Goal: Find specific page/section: Find specific page/section

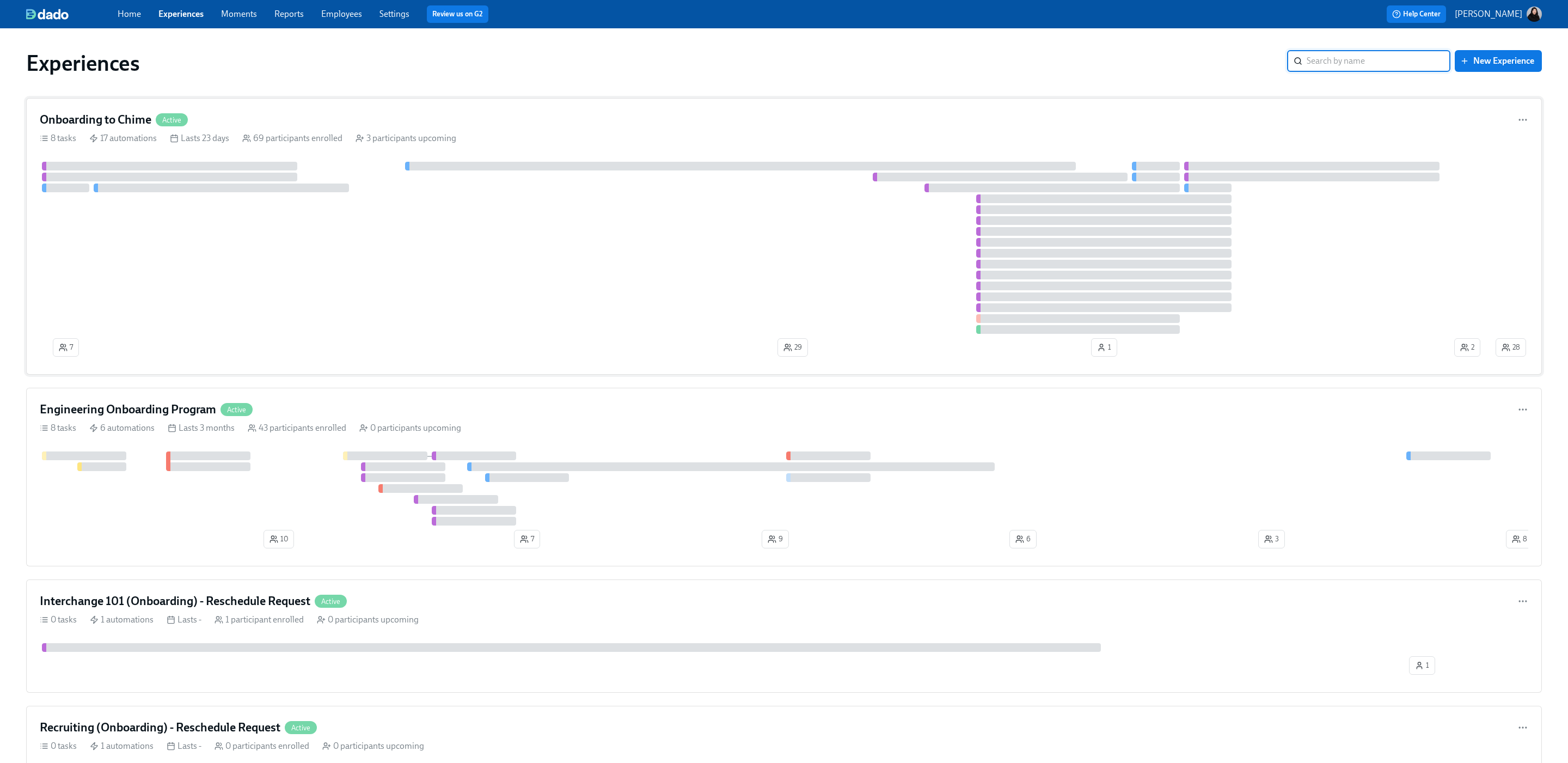
click at [215, 146] on div "Onboarding to Chime Active 8 tasks 17 automations Lasts 23 days 69 participants…" at bounding box center [784, 236] width 1516 height 277
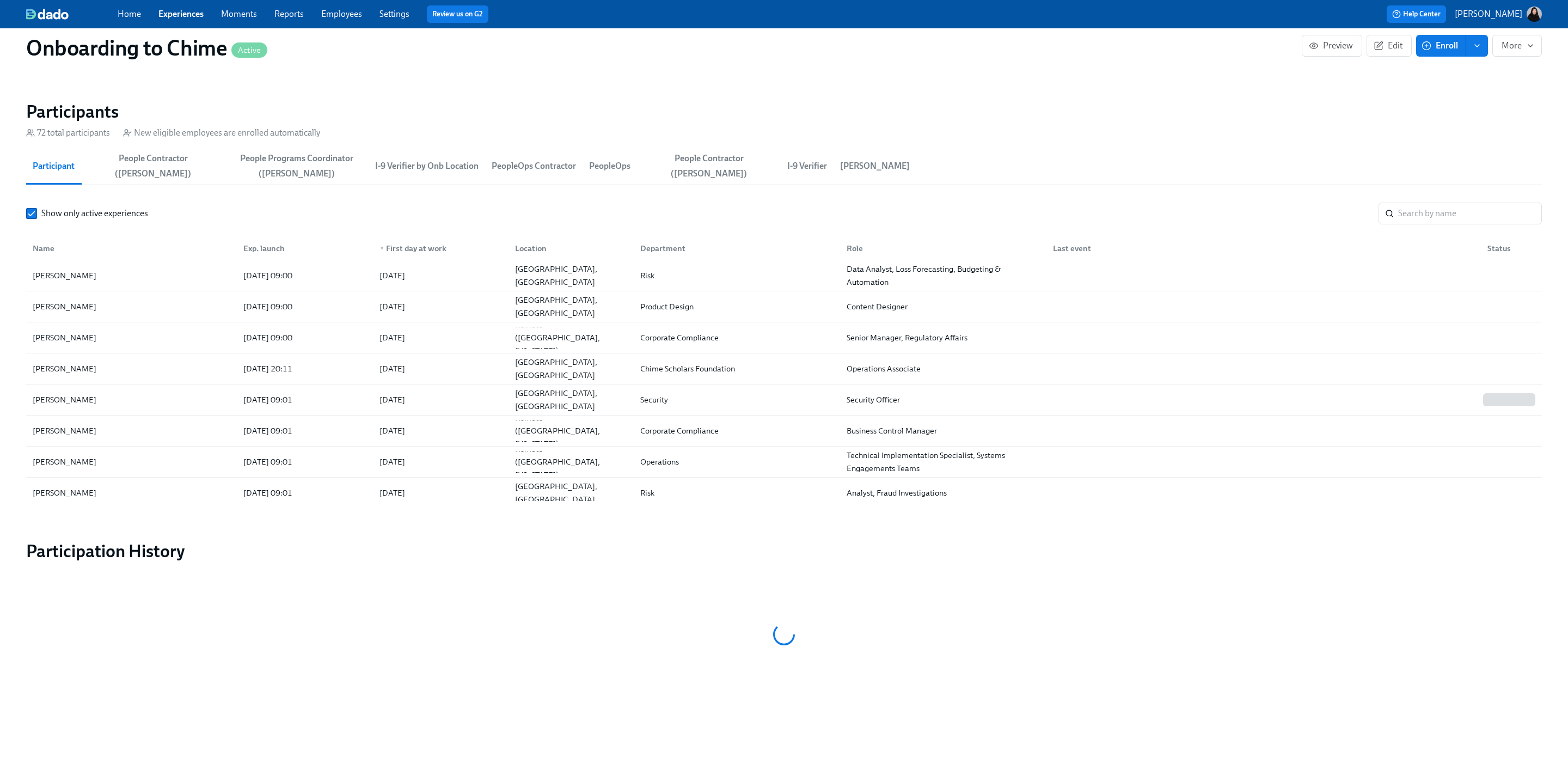
scroll to position [1141, 1]
click at [1425, 219] on input "search" at bounding box center [1469, 213] width 144 height 22
paste input "Idil Sekizkök"
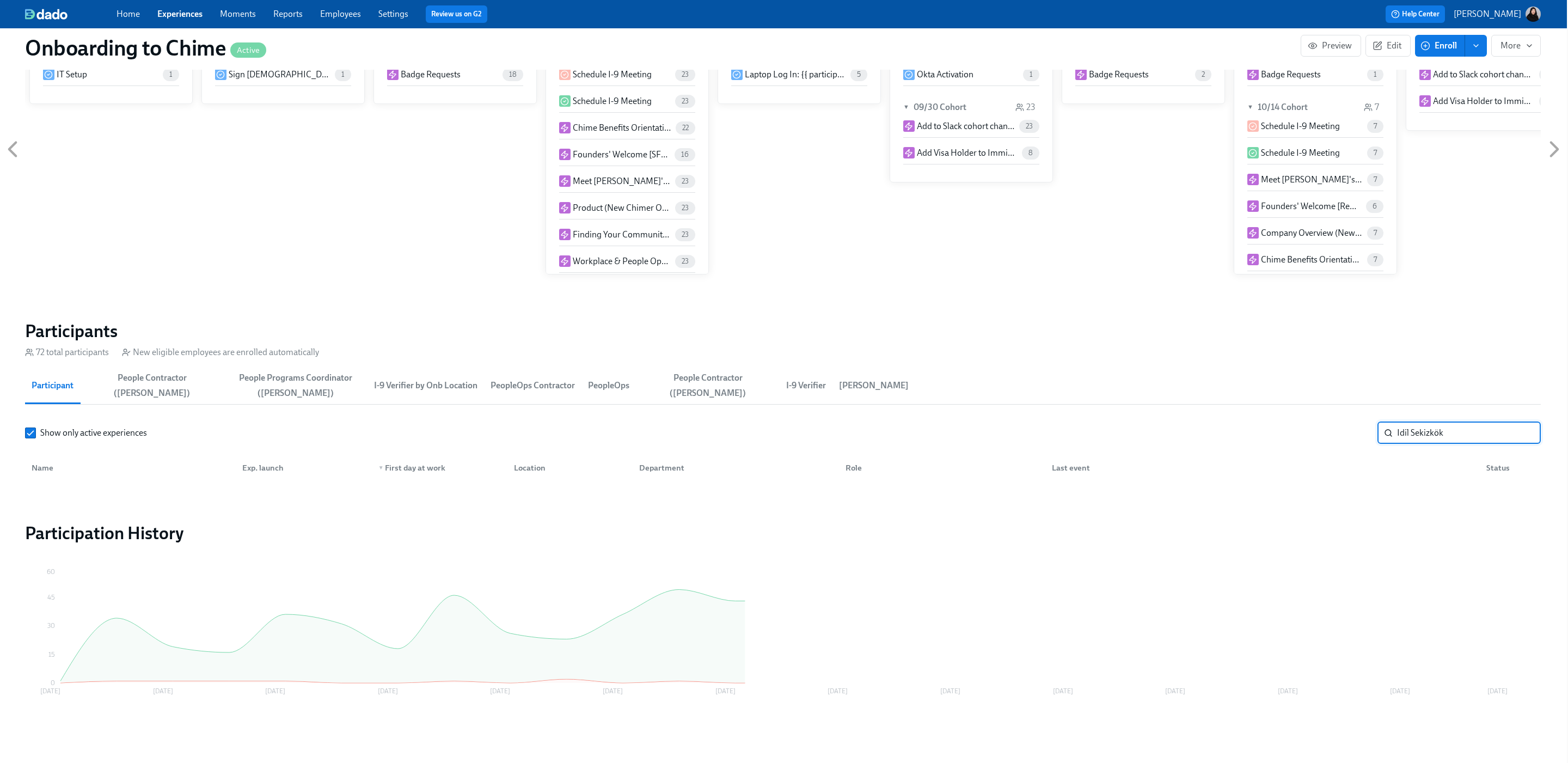
type input "Idil Sekizkök"
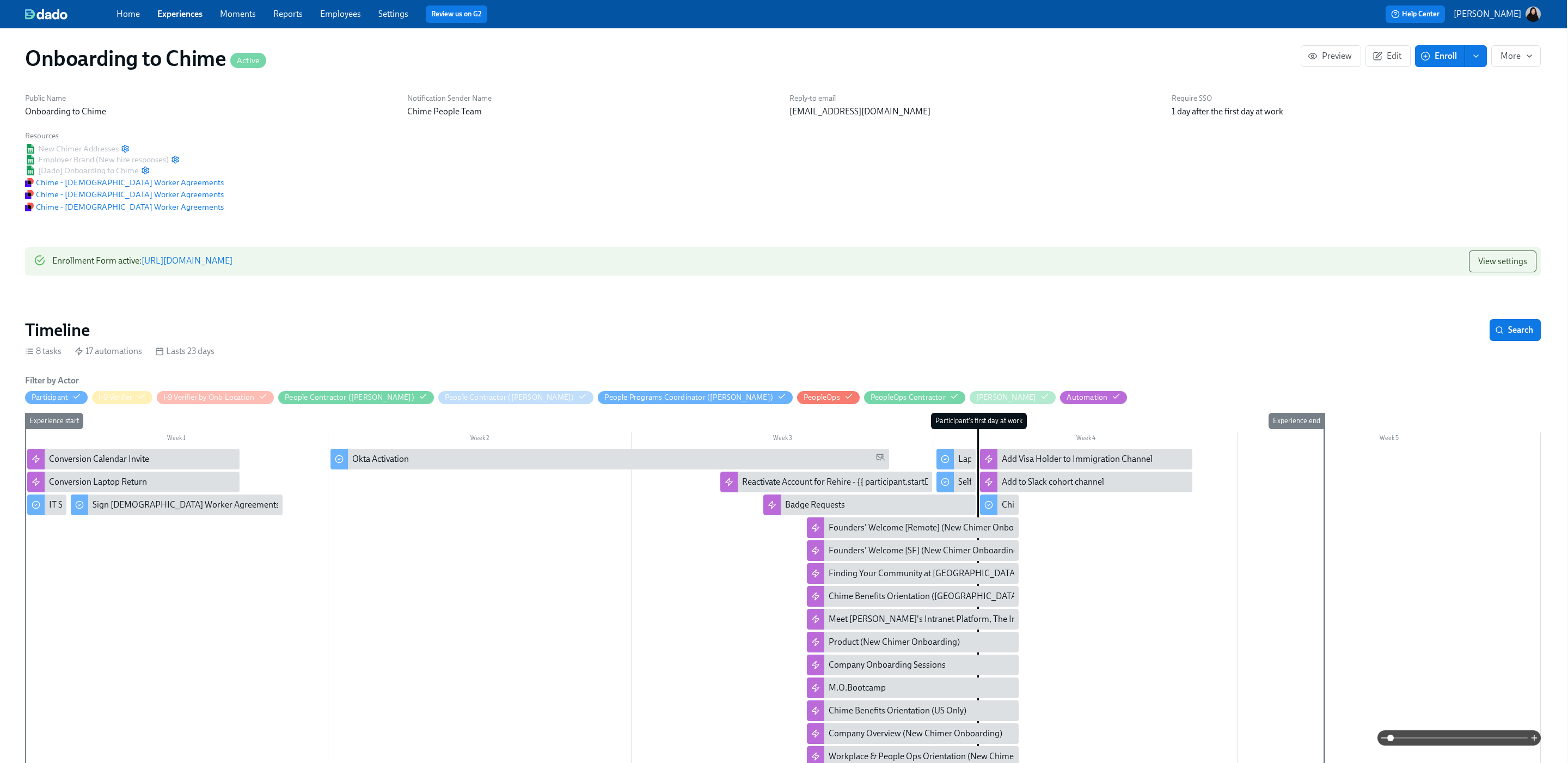
scroll to position [0, 1]
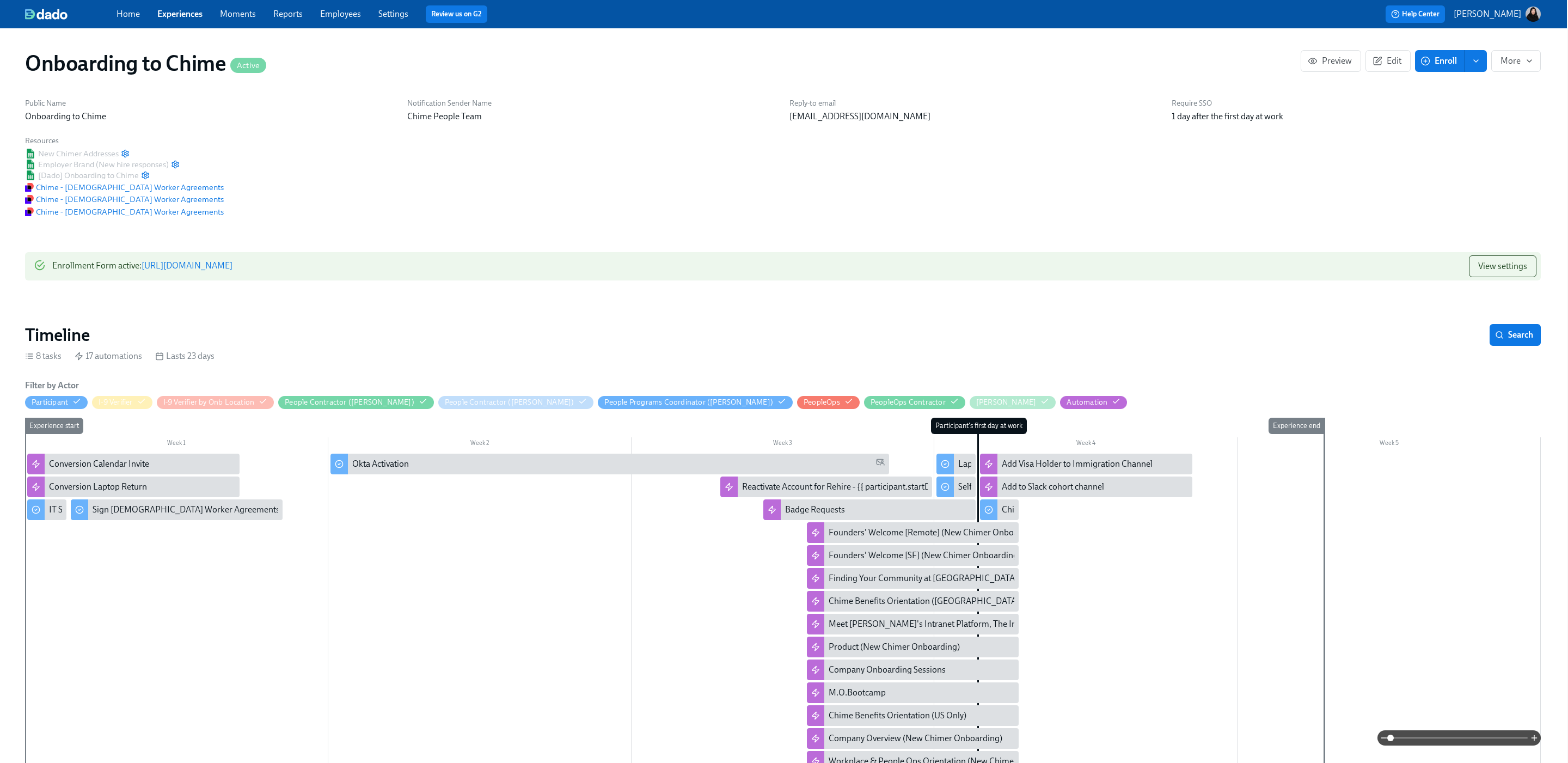
click at [336, 10] on link "Employees" at bounding box center [340, 14] width 41 height 10
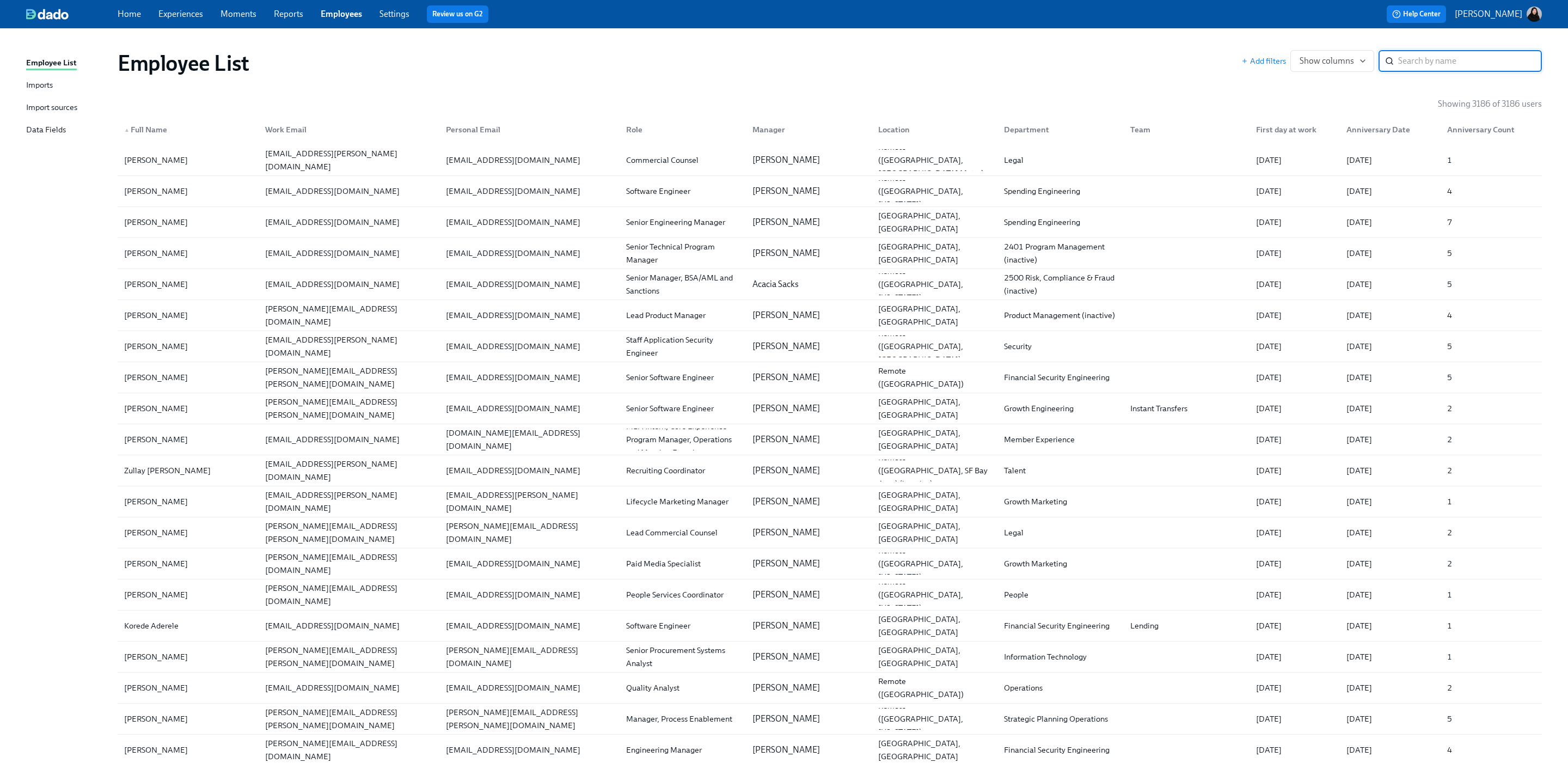
click at [1416, 67] on input "search" at bounding box center [1470, 61] width 144 height 22
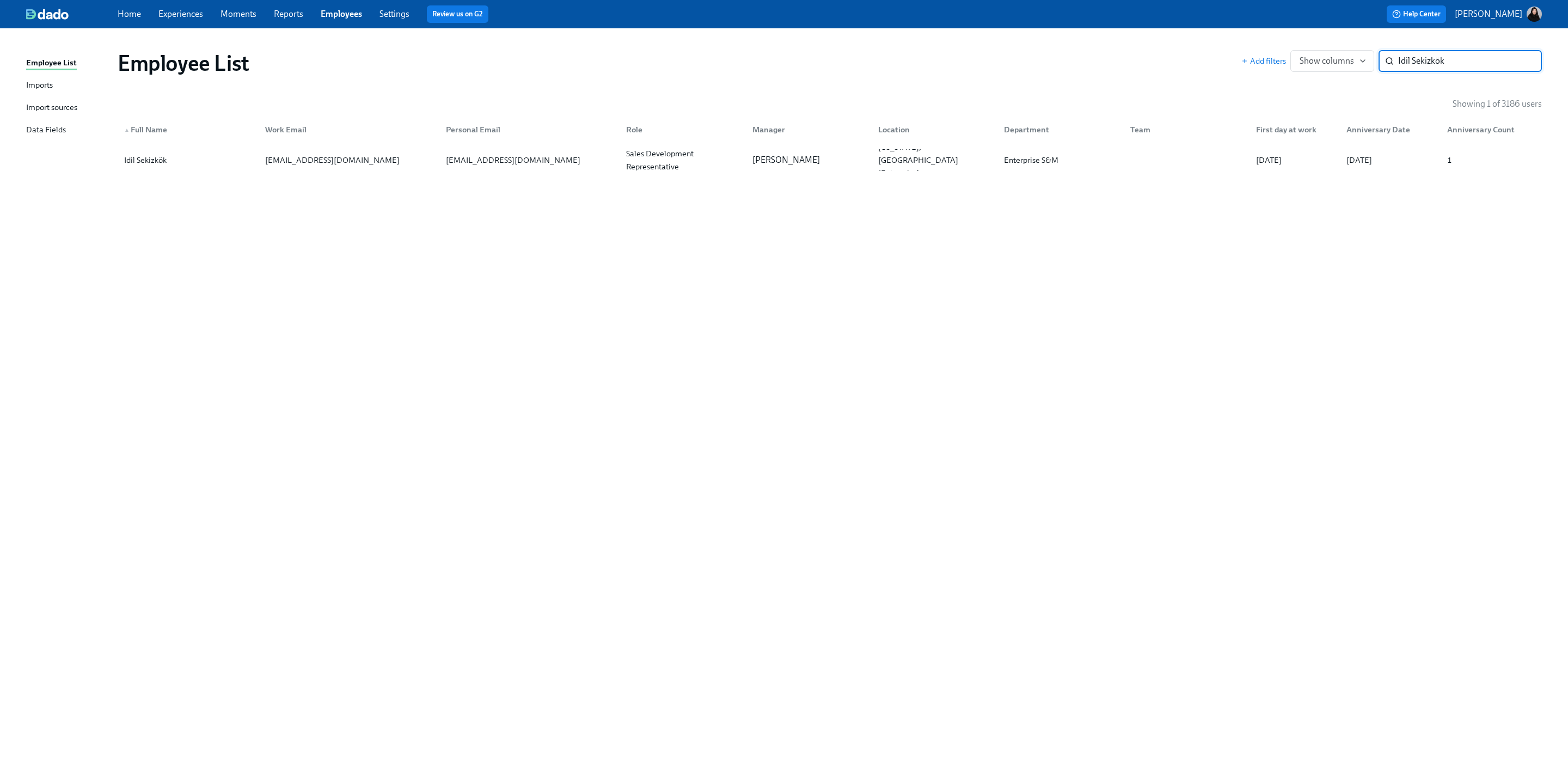
type input "Idil Sekizkök"
click at [305, 159] on div "[EMAIL_ADDRESS][DOMAIN_NAME]" at bounding box center [332, 160] width 143 height 13
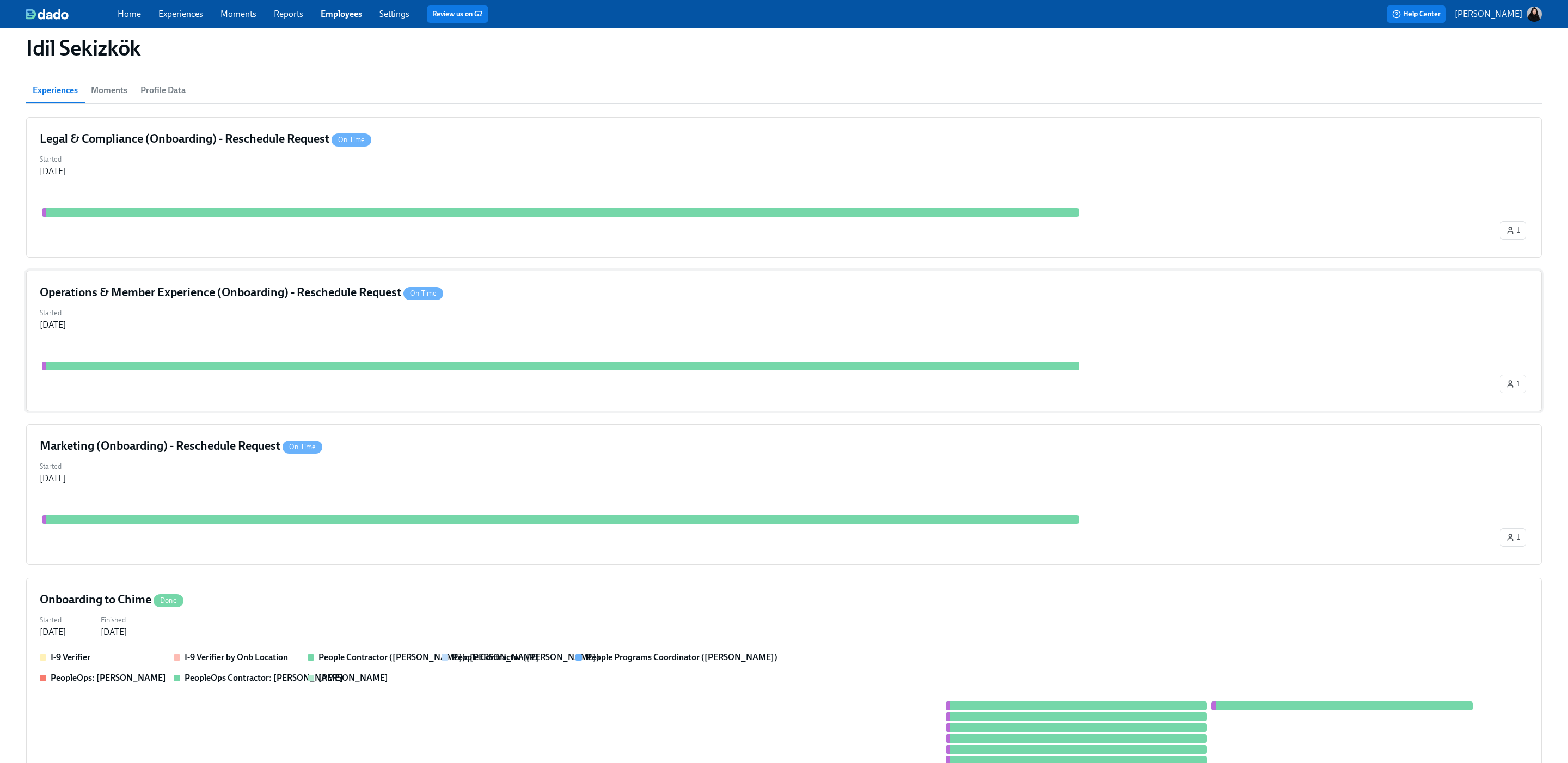
scroll to position [219, 0]
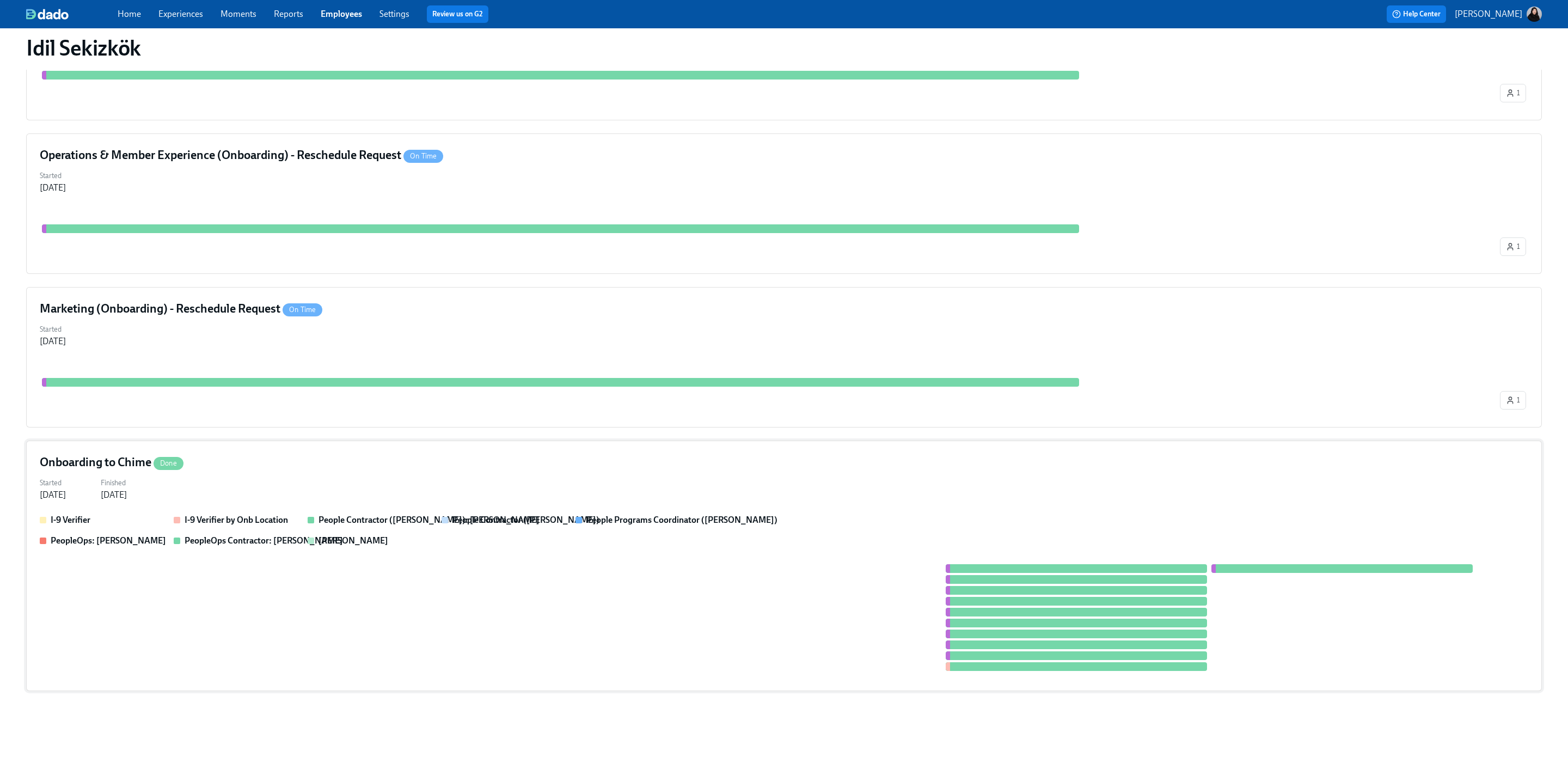
click at [399, 505] on div "Onboarding to Chime Done Started [DATE] Finished [DATE] I-9 Verifier I-9 Verifi…" at bounding box center [784, 566] width 1516 height 250
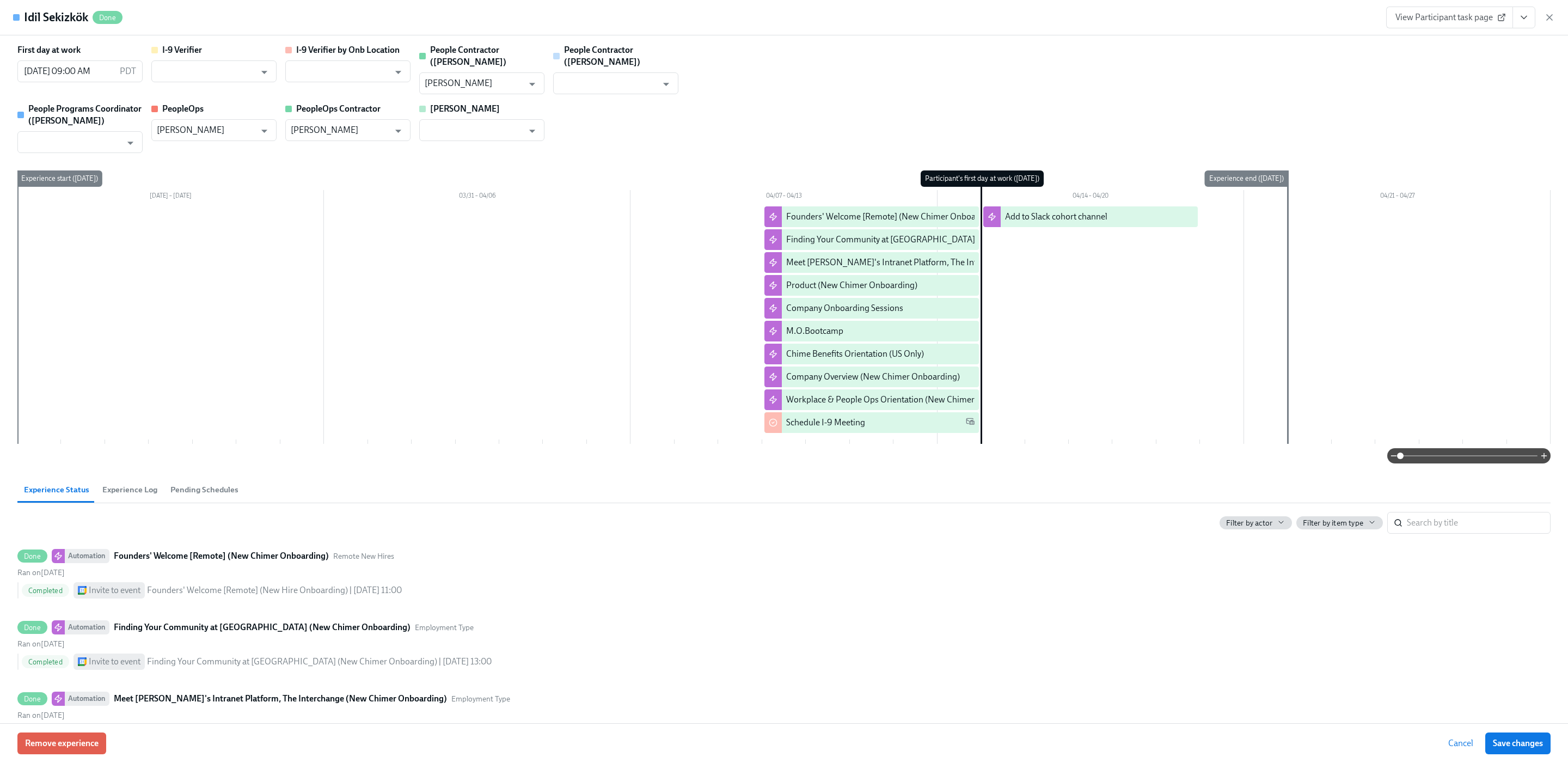
click at [180, 484] on span "Pending Schedules" at bounding box center [204, 490] width 68 height 13
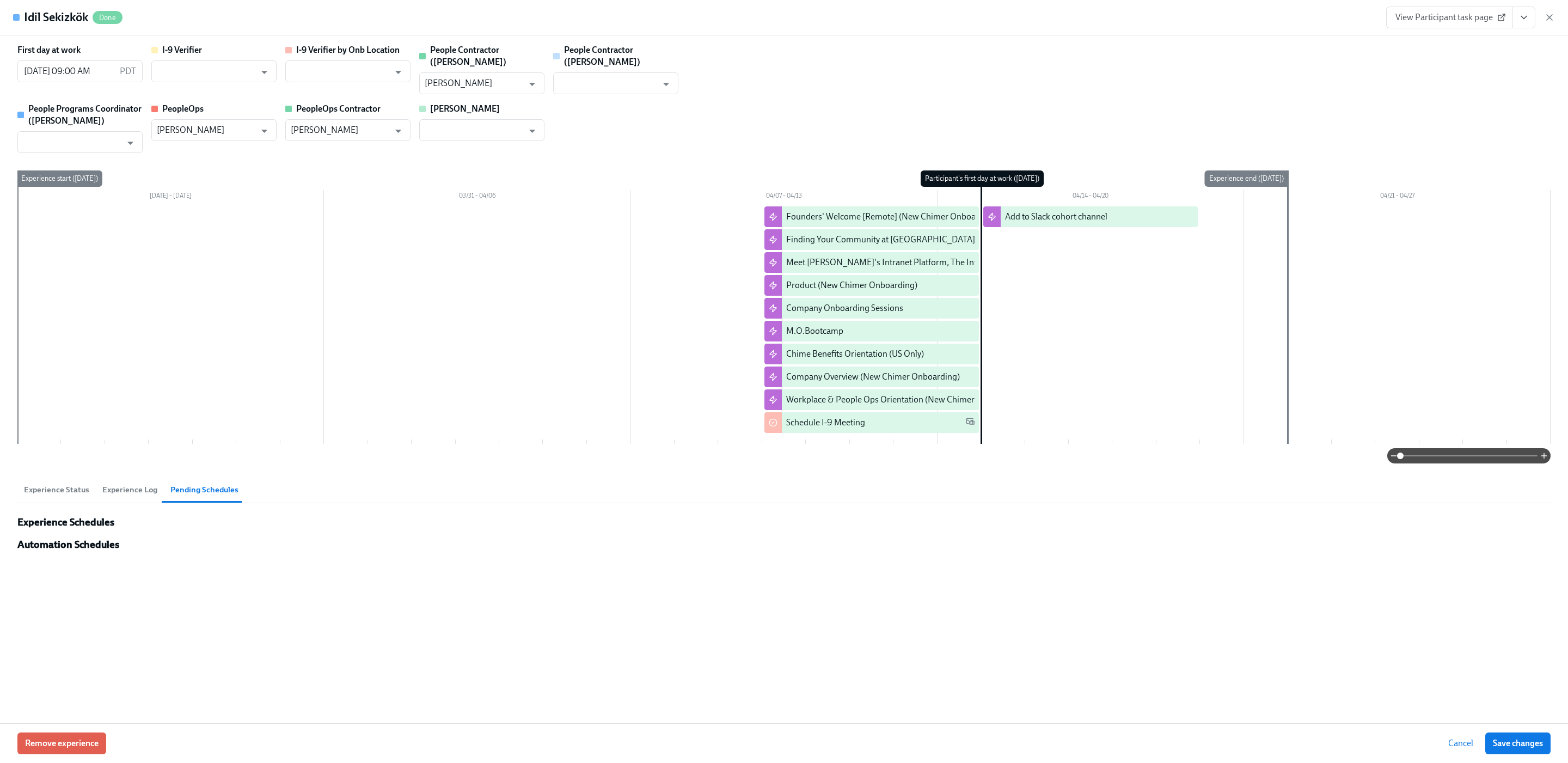
click at [57, 484] on span "Experience Status" at bounding box center [57, 490] width 65 height 13
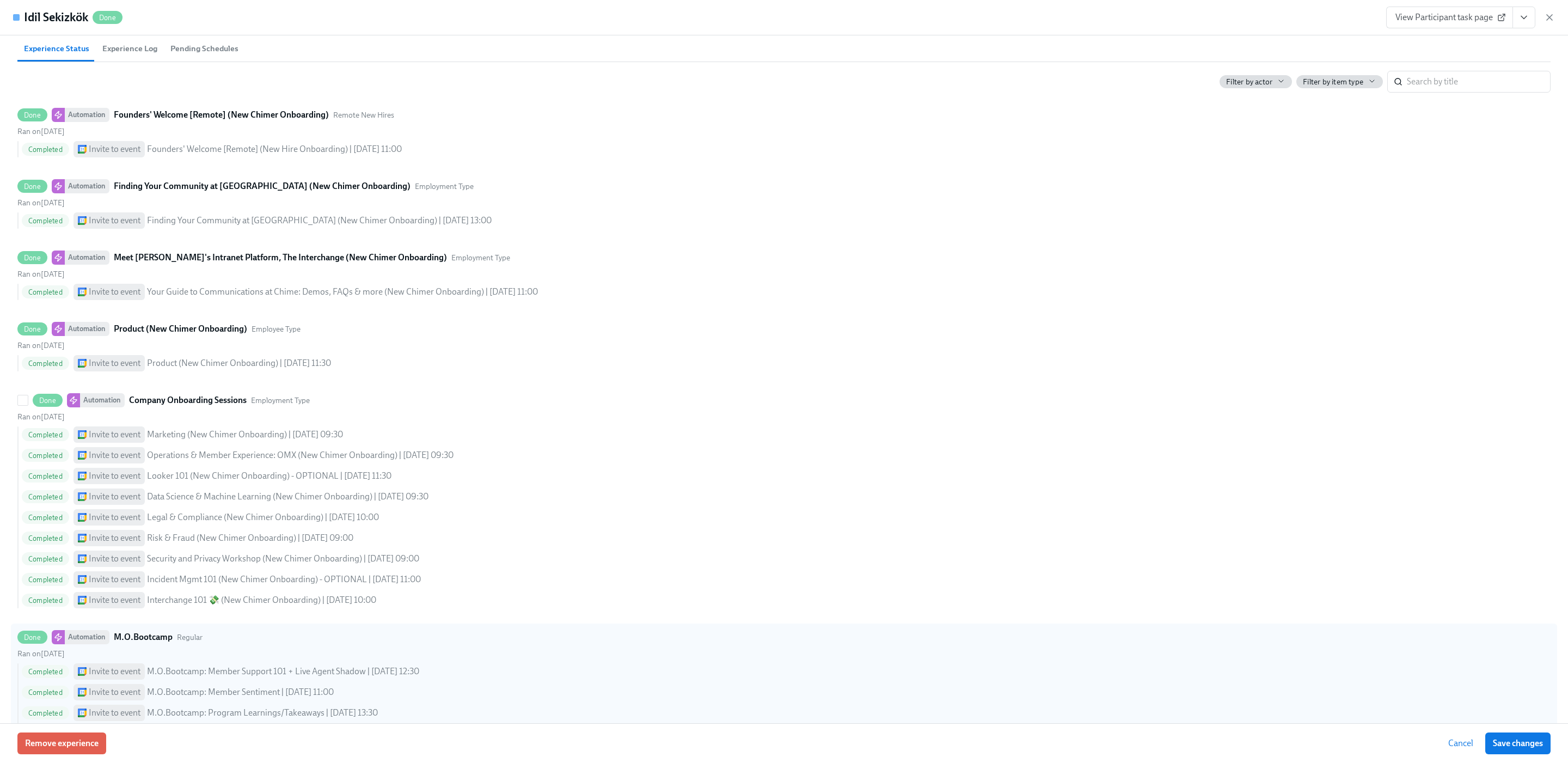
scroll to position [0, 0]
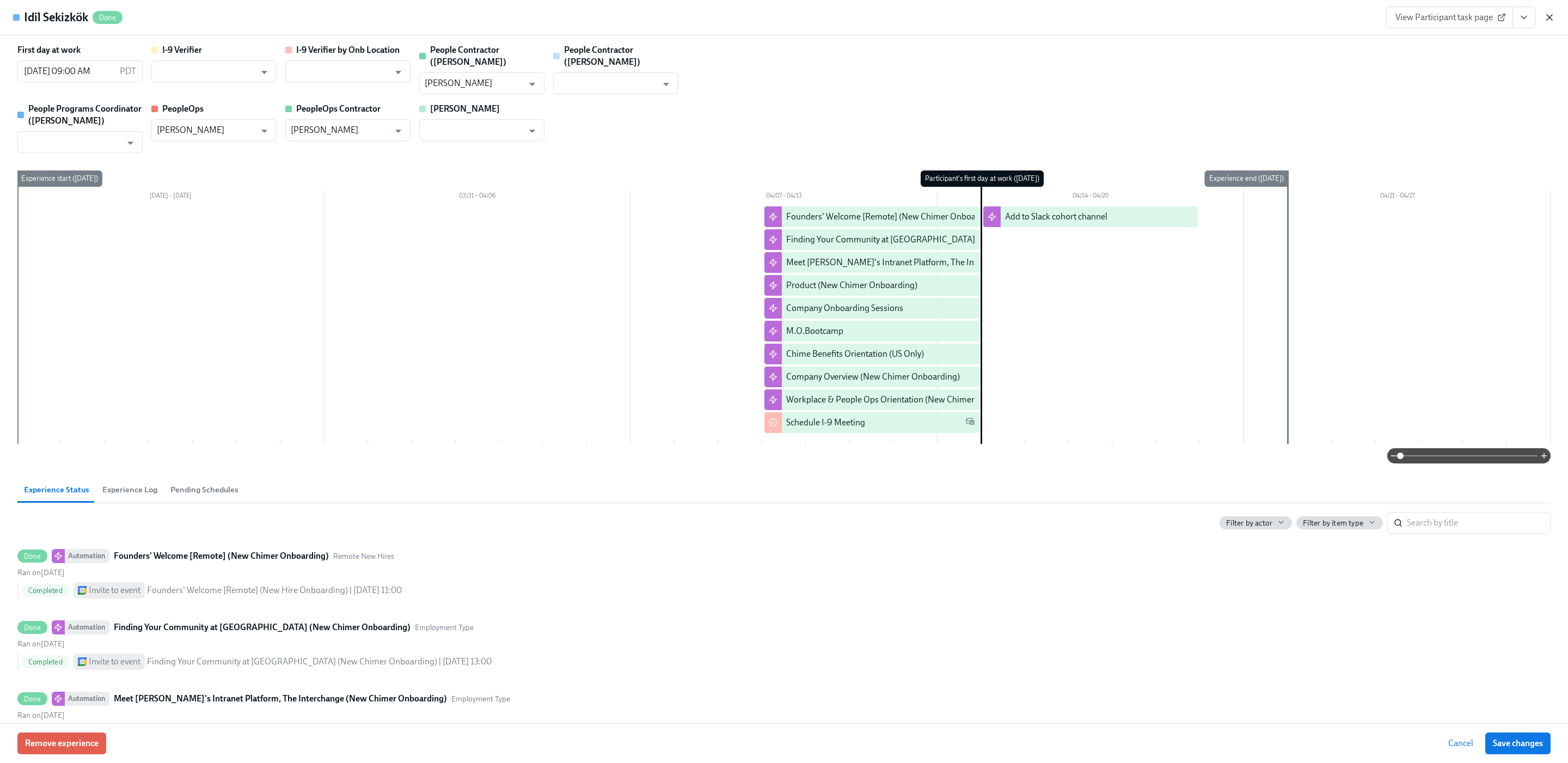
click at [1557, 19] on div "Idil Sekizkök Done View Participant task page" at bounding box center [784, 17] width 1568 height 35
click at [1549, 18] on icon "button" at bounding box center [1549, 17] width 6 height 6
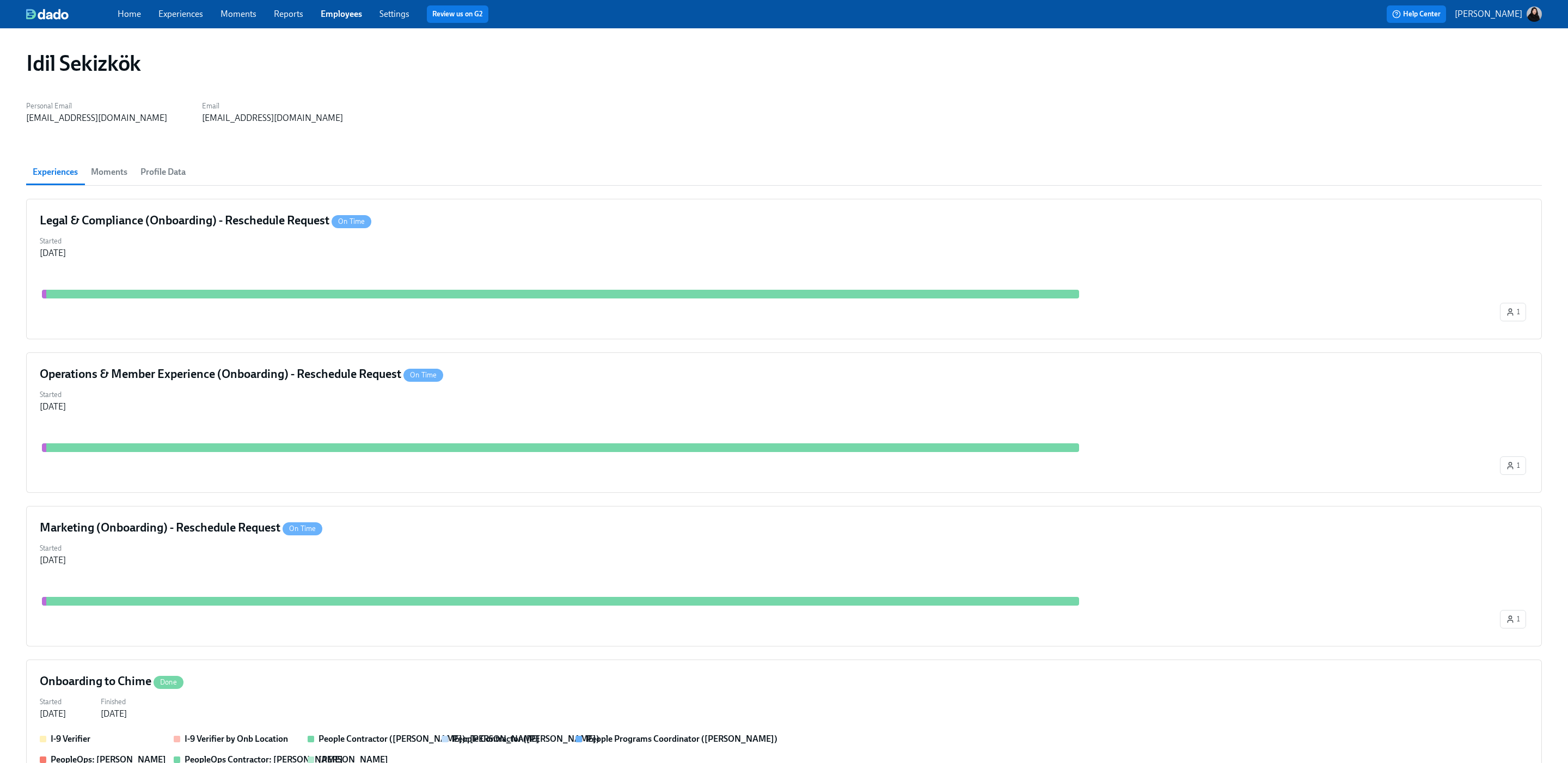
click at [172, 169] on span "Profile Data" at bounding box center [163, 172] width 45 height 15
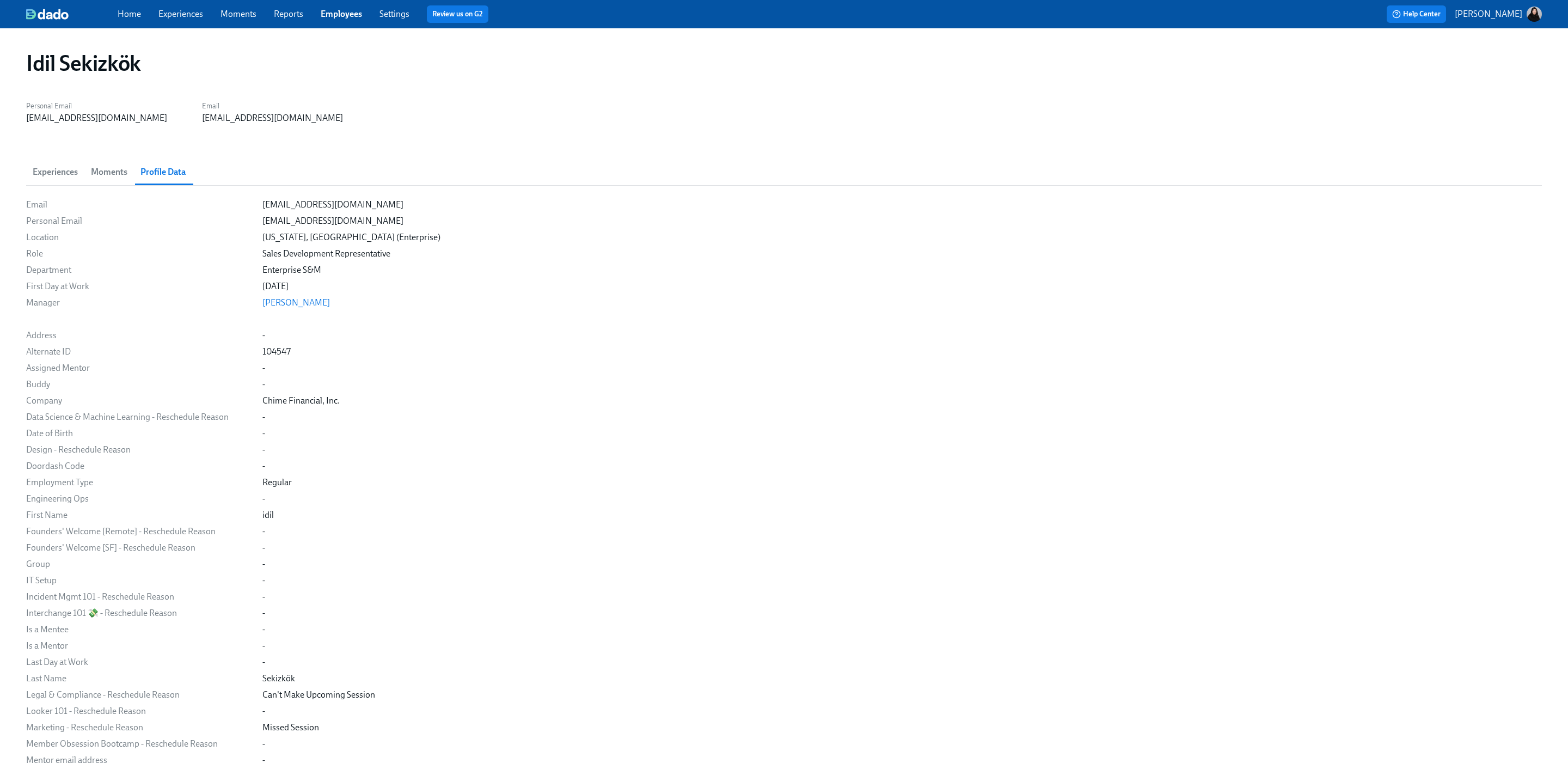
click at [63, 171] on span "Experiences" at bounding box center [55, 172] width 45 height 15
